Goal: Task Accomplishment & Management: Use online tool/utility

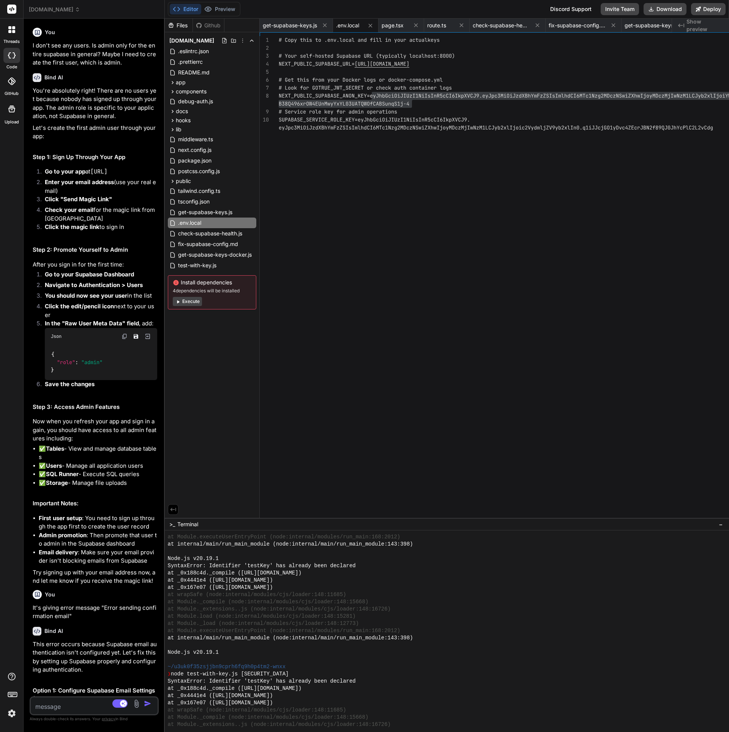
type textarea "x"
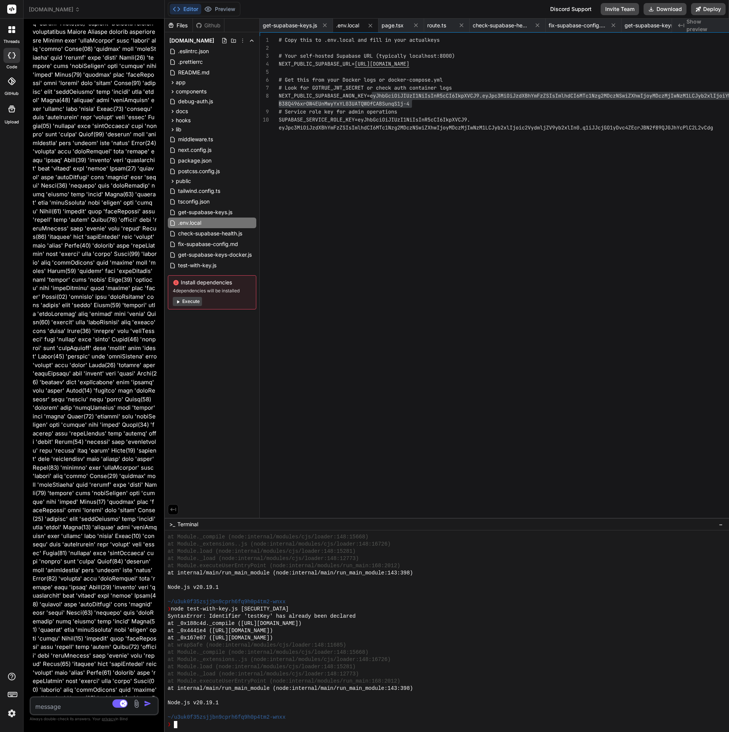
scroll to position [17212, 0]
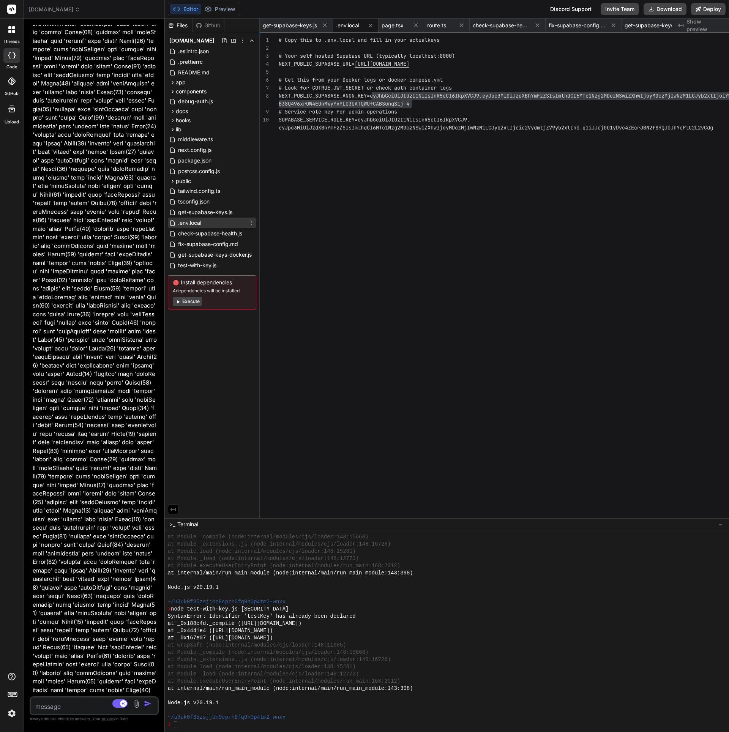
click at [202, 222] on span ".env.local" at bounding box center [189, 222] width 25 height 9
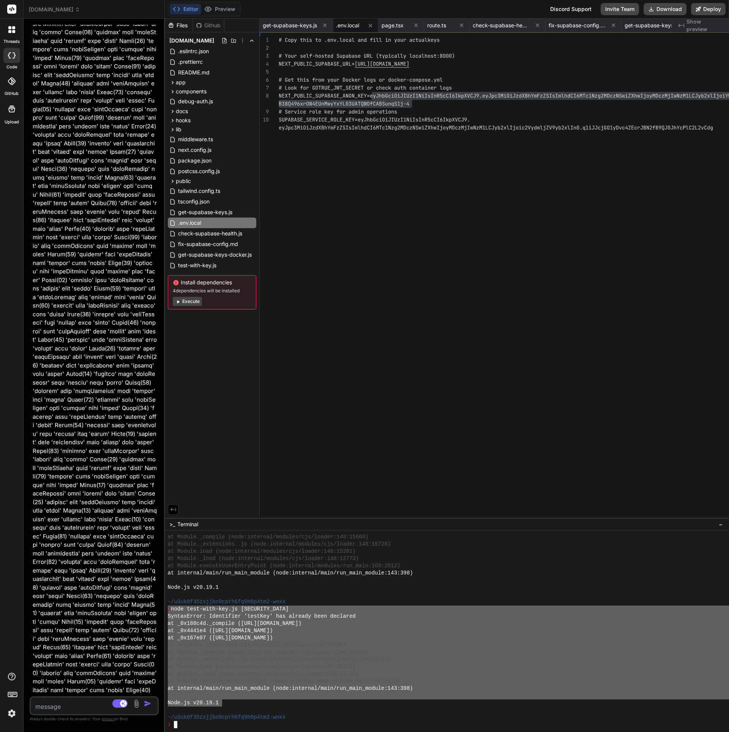
drag, startPoint x: 244, startPoint y: 701, endPoint x: 182, endPoint y: 609, distance: 110.5
click at [182, 609] on div "[DOMAIN_NAME] Created with Pixso. Bind AI Web Search Created with Pixso. Code G…" at bounding box center [376, 366] width 705 height 732
click at [62, 704] on textarea at bounding box center [84, 704] width 106 height 14
type textarea "G"
type textarea "x"
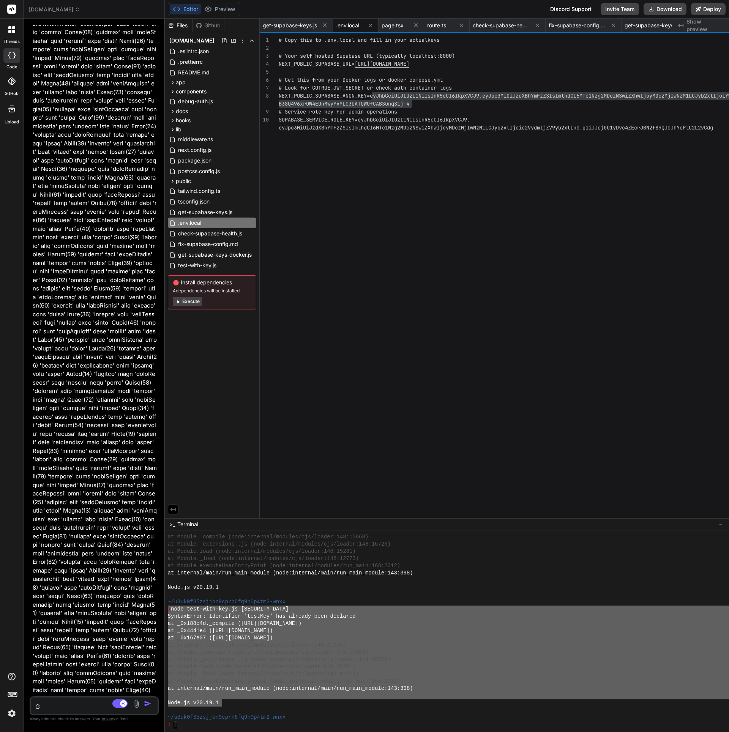
type textarea "Ge"
type textarea "x"
type textarea "Get"
type textarea "x"
type textarea "Gett"
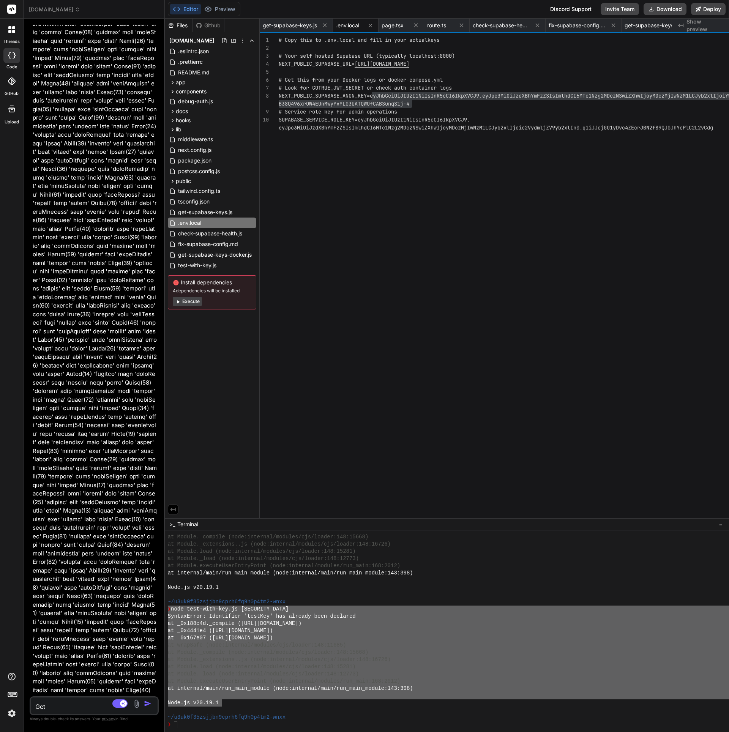
type textarea "x"
type textarea "Getti"
type textarea "x"
type textarea "Gettin"
type textarea "x"
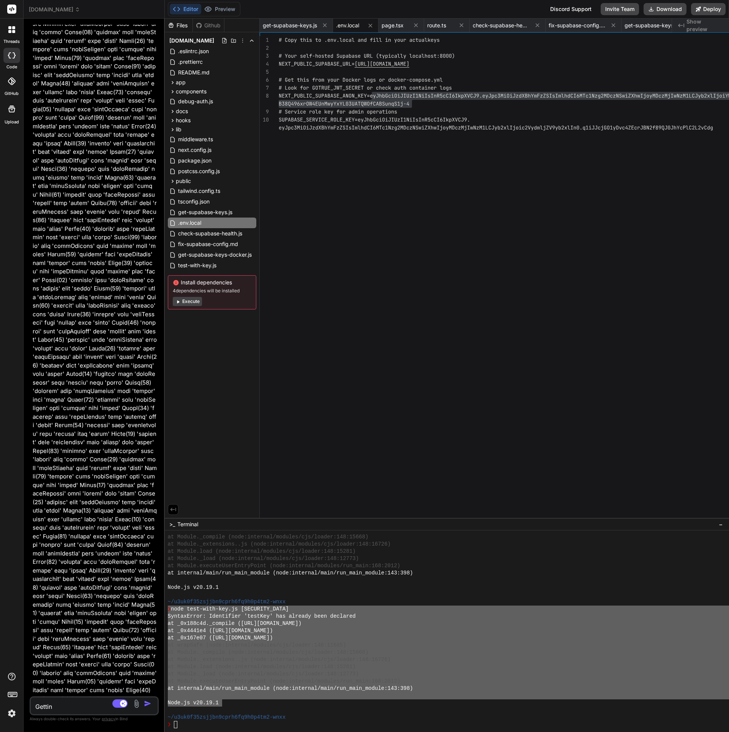
type textarea "Getting"
type textarea "x"
type textarea "Getting"
type textarea "x"
type textarea "Getting t"
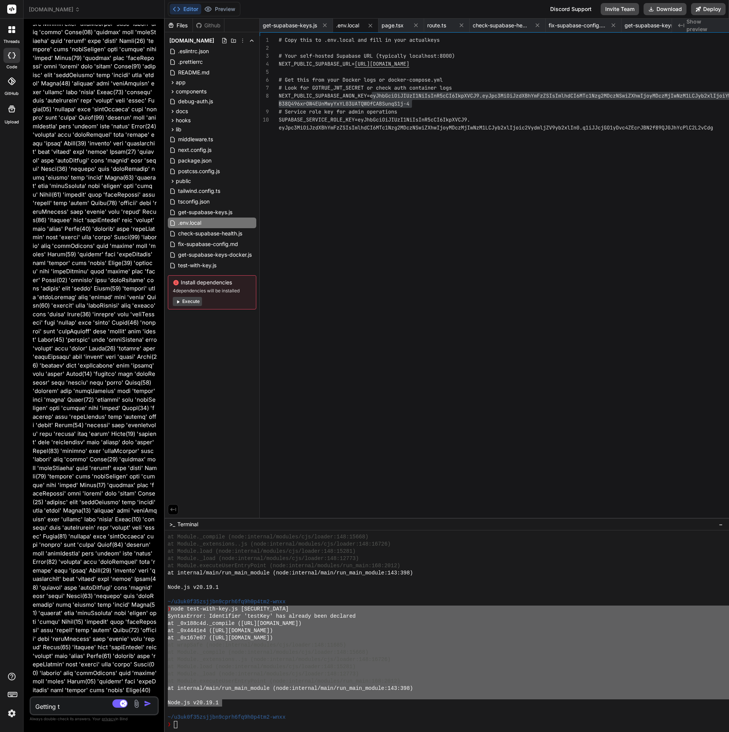
type textarea "x"
type textarea "Getting th"
type textarea "x"
type textarea "Getting thi"
type textarea "x"
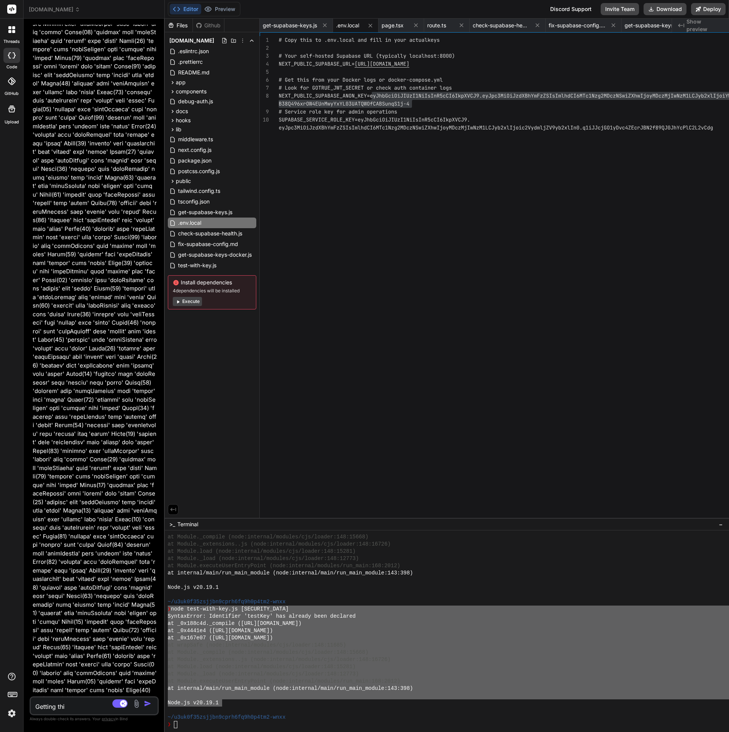
type textarea "Getting this"
type textarea "x"
type textarea "Getting this"
type textarea "x"
type textarea "Getting this e"
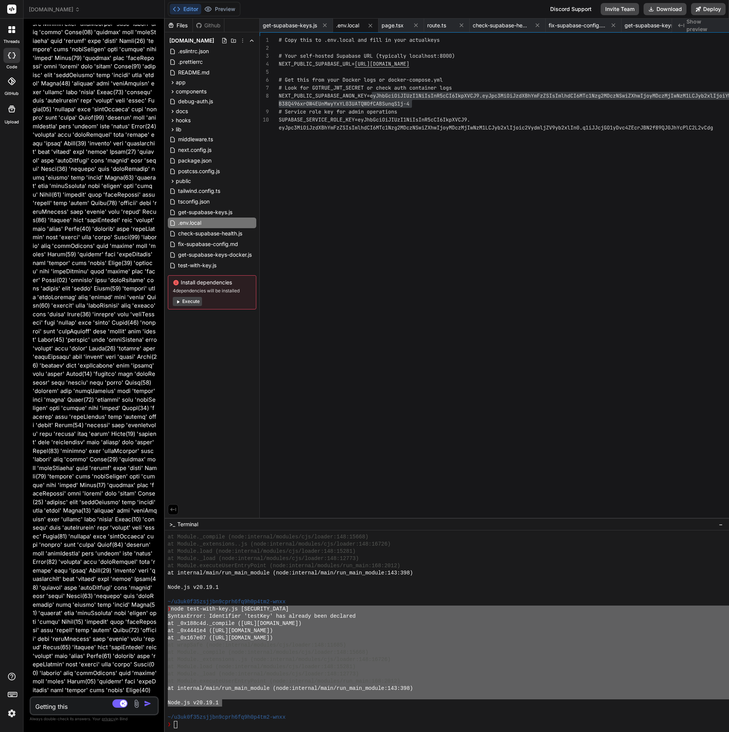
type textarea "x"
type textarea "Getting this er"
type textarea "x"
type textarea "Getting this err"
type textarea "x"
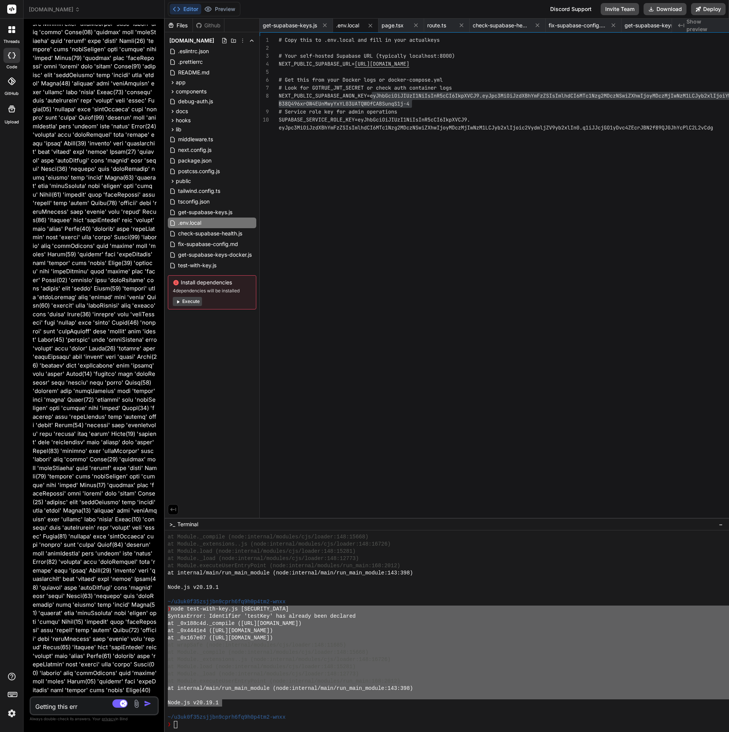
type textarea "Getting this erro"
type textarea "x"
type textarea "Getting this error"
type textarea "x"
type textarea "Getting this error:"
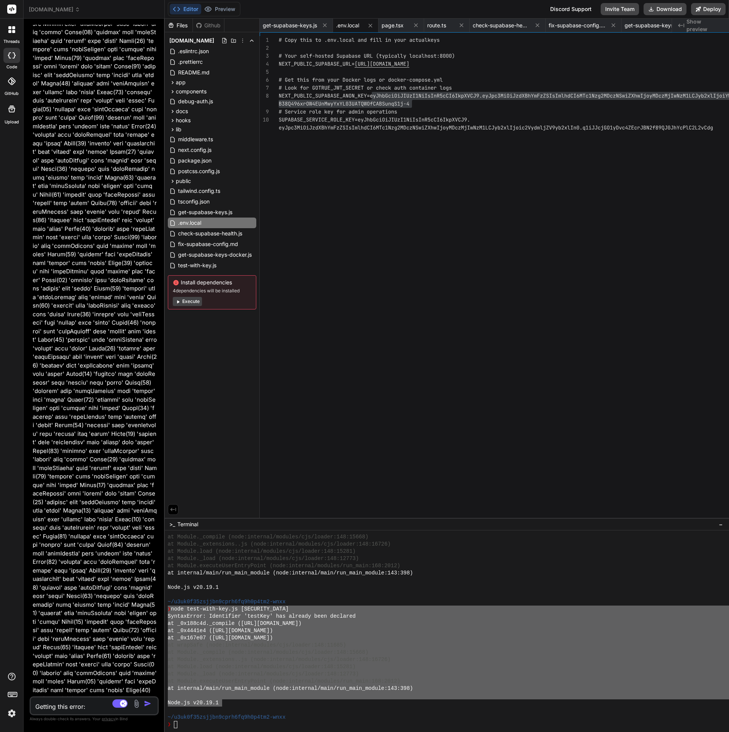
type textarea "x"
type textarea "Getting this error:"
type textarea "x"
paste textarea "❯ lore ipsu-dolo-sit.am coNseCteTuRADiP6ElItSeD9dOE1TemPORI2.utLab3EtDoLorEMaGn…"
type textarea "Loremip dolo sitam: ❯ cons adip-elit-sed.do eiUsmOdtEmPORiN5UtLaBoR9eTD5MagNAAL…"
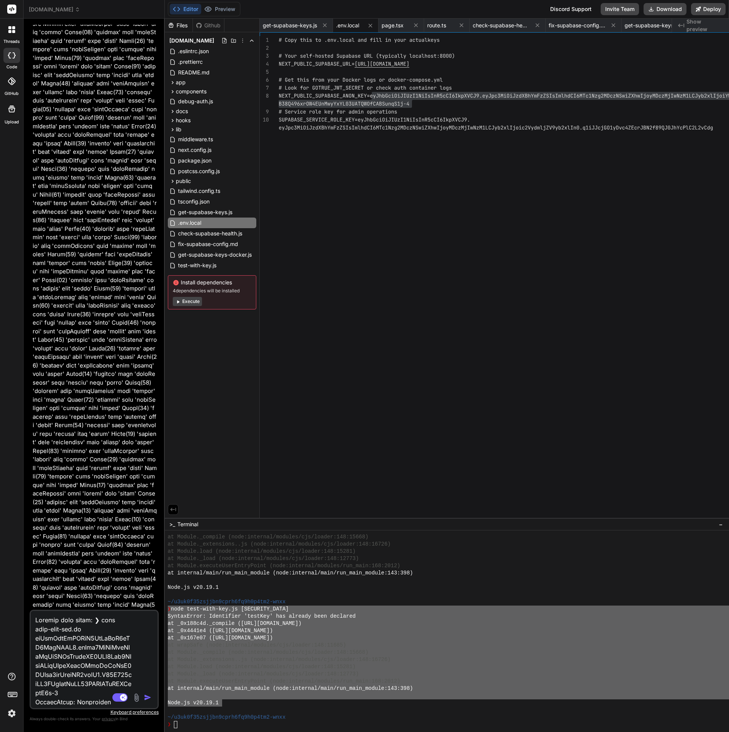
scroll to position [347, 0]
type textarea "x"
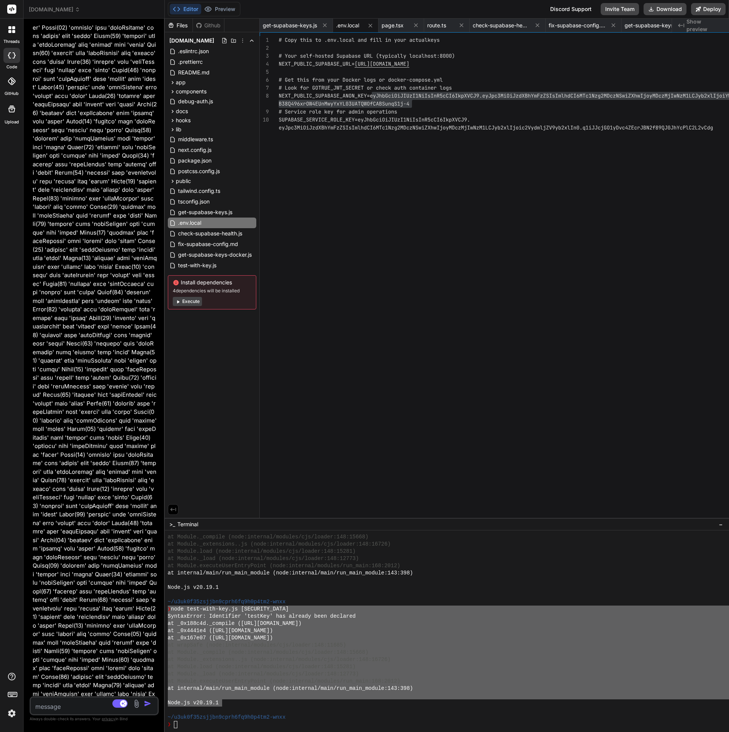
scroll to position [17470, 0]
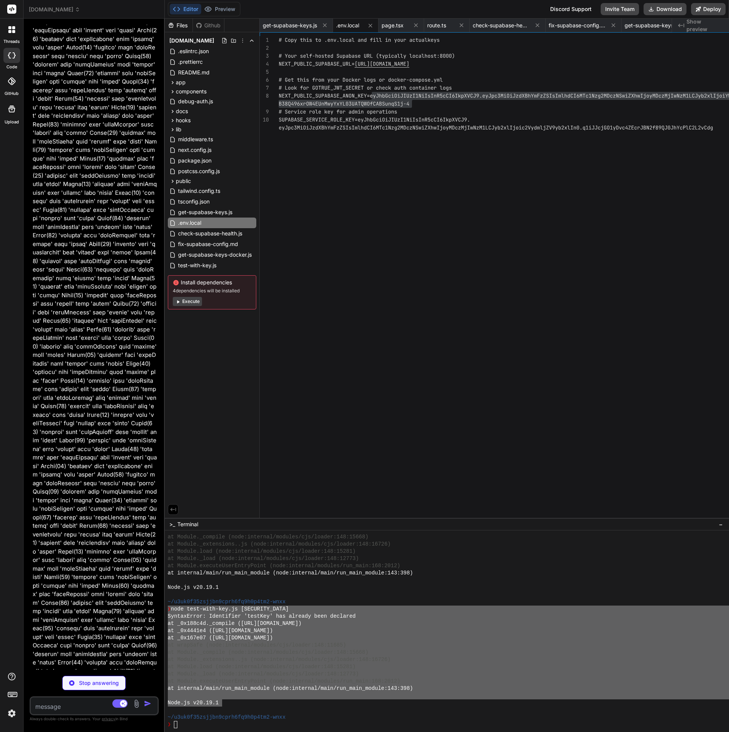
scroll to position [17547, 0]
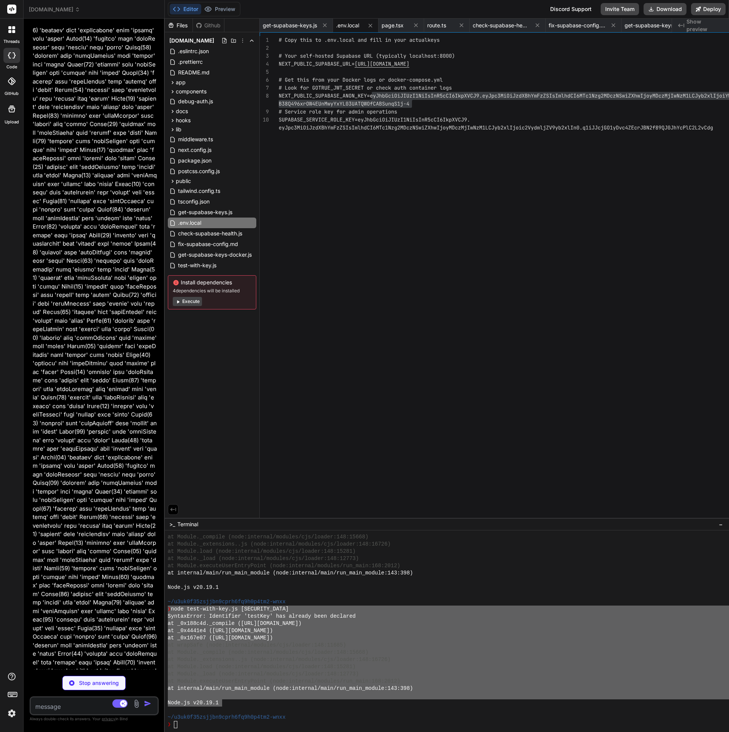
type textarea "x"
type textarea "} runAuthTests();"
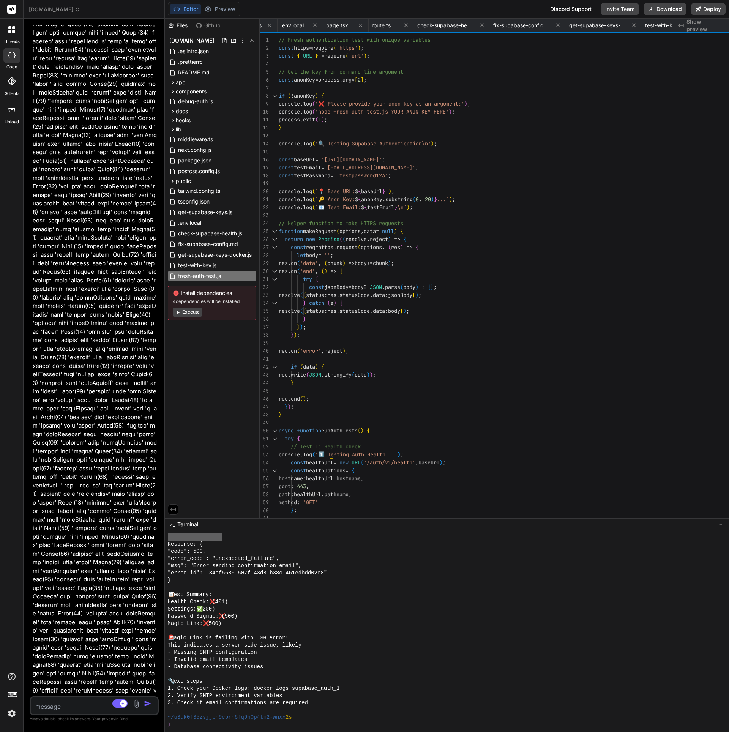
scroll to position [4199, 0]
type textarea "x"
